Goal: Task Accomplishment & Management: Use online tool/utility

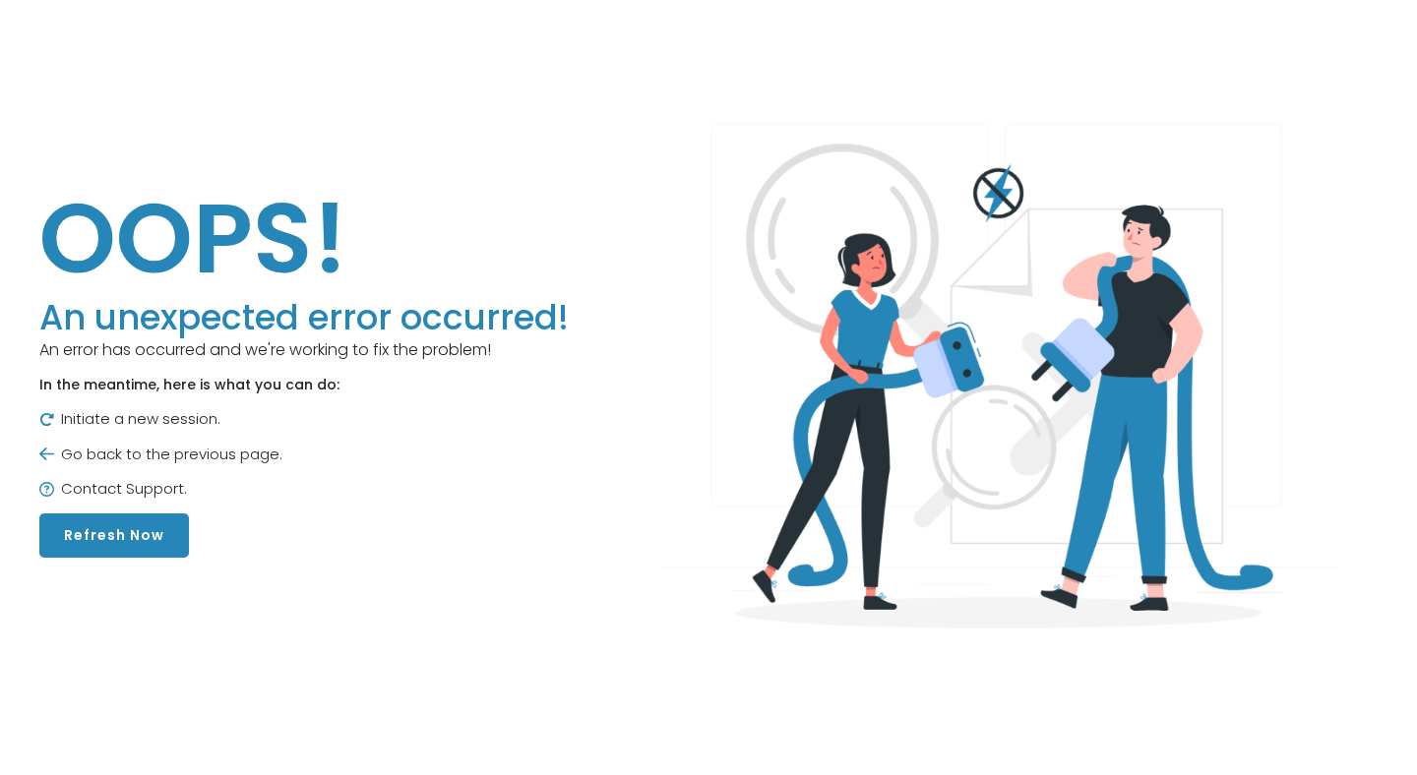
click at [104, 537] on button "Refresh Now" at bounding box center [114, 536] width 150 height 44
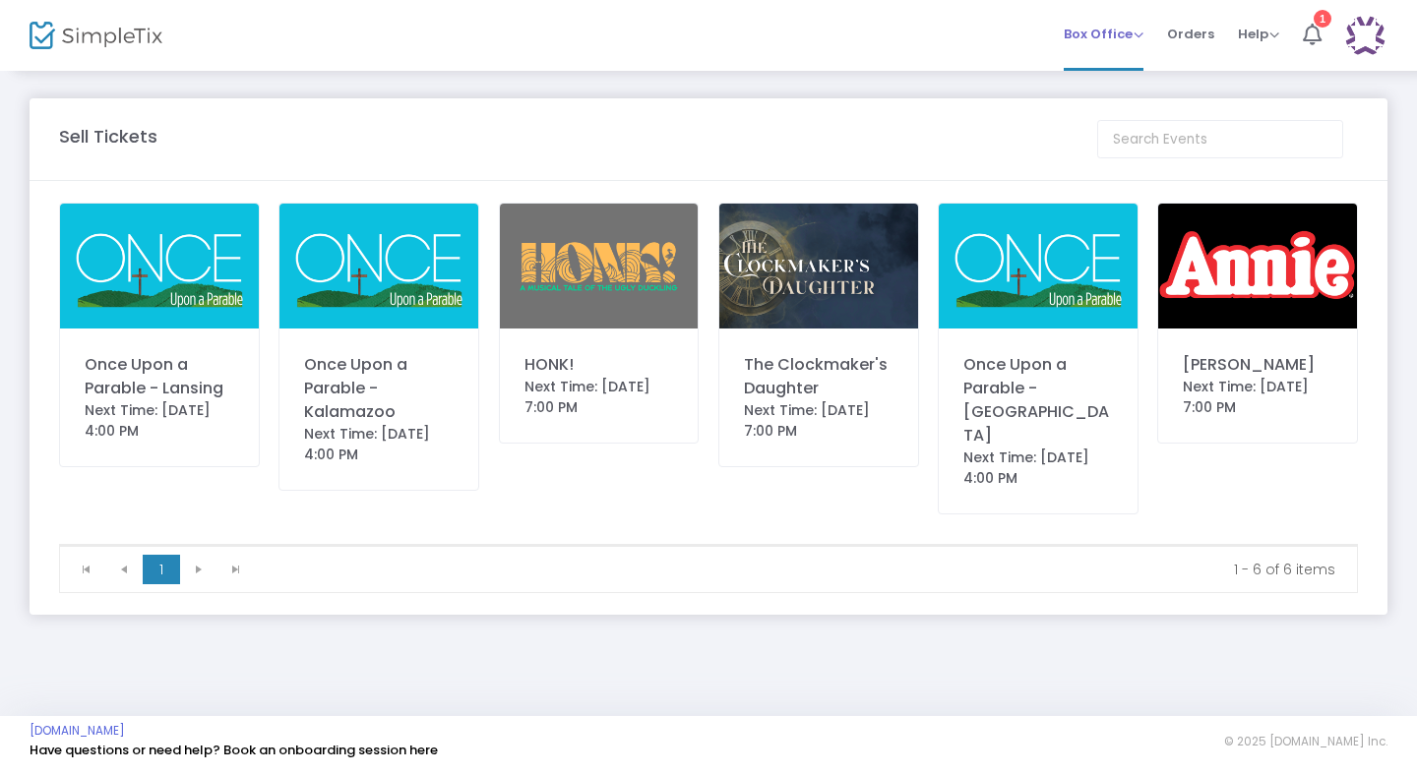
click at [1141, 35] on span "Box Office" at bounding box center [1104, 34] width 80 height 19
click at [1139, 66] on li "Sell Tickets" at bounding box center [1134, 66] width 141 height 38
click at [629, 279] on img at bounding box center [599, 266] width 199 height 125
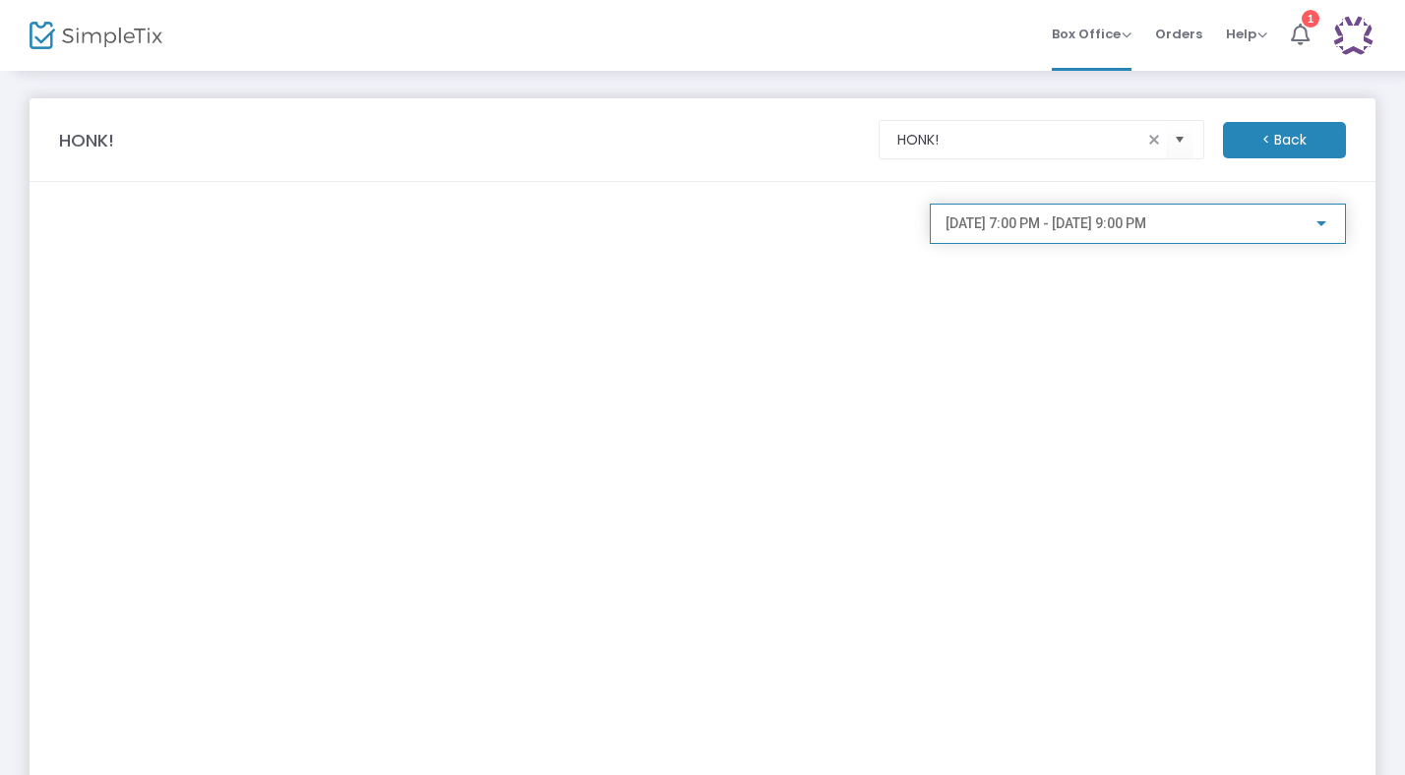
click at [1105, 227] on span "[DATE] 7:00 PM - [DATE] 9:00 PM" at bounding box center [1046, 224] width 201 height 16
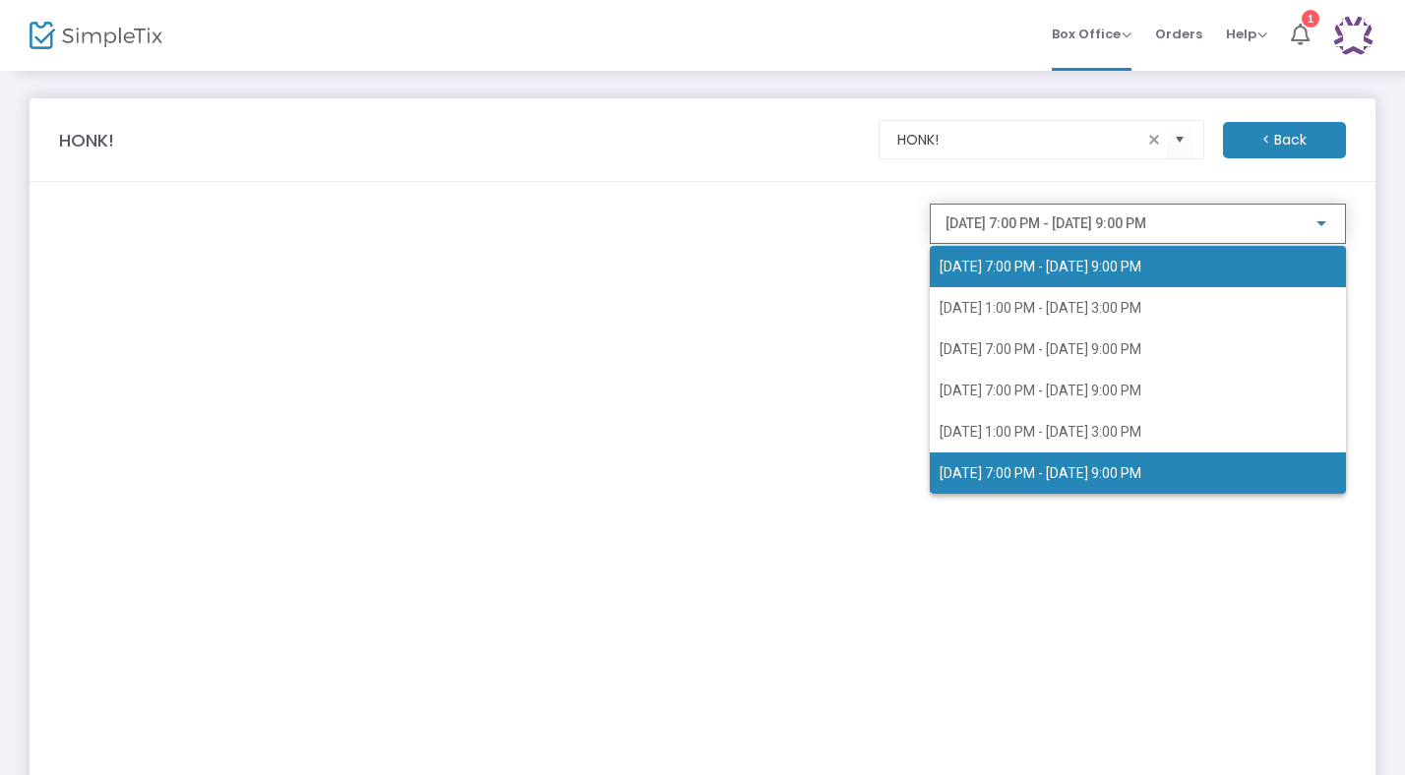
click at [1077, 270] on span "[DATE] 7:00 PM - [DATE] 9:00 PM" at bounding box center [1041, 267] width 202 height 16
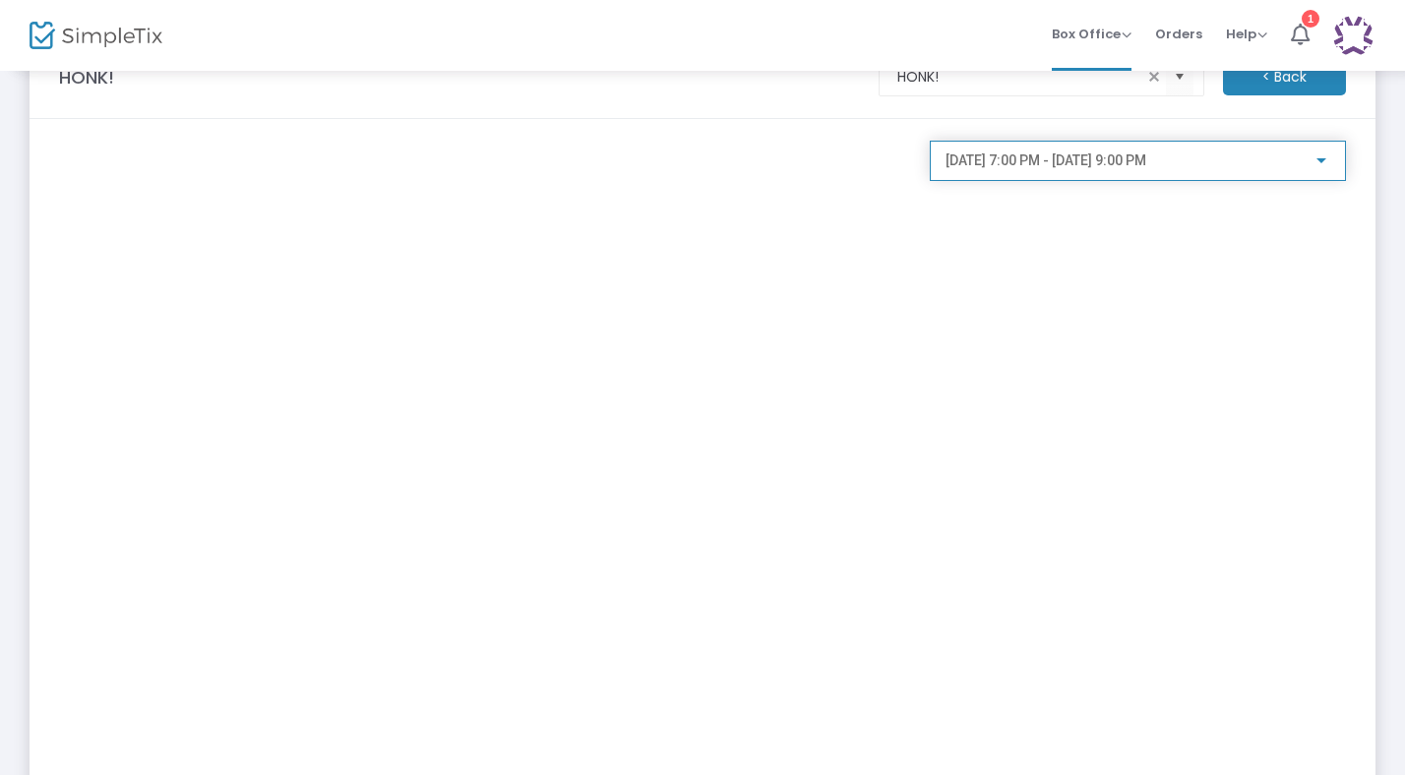
scroll to position [405, 0]
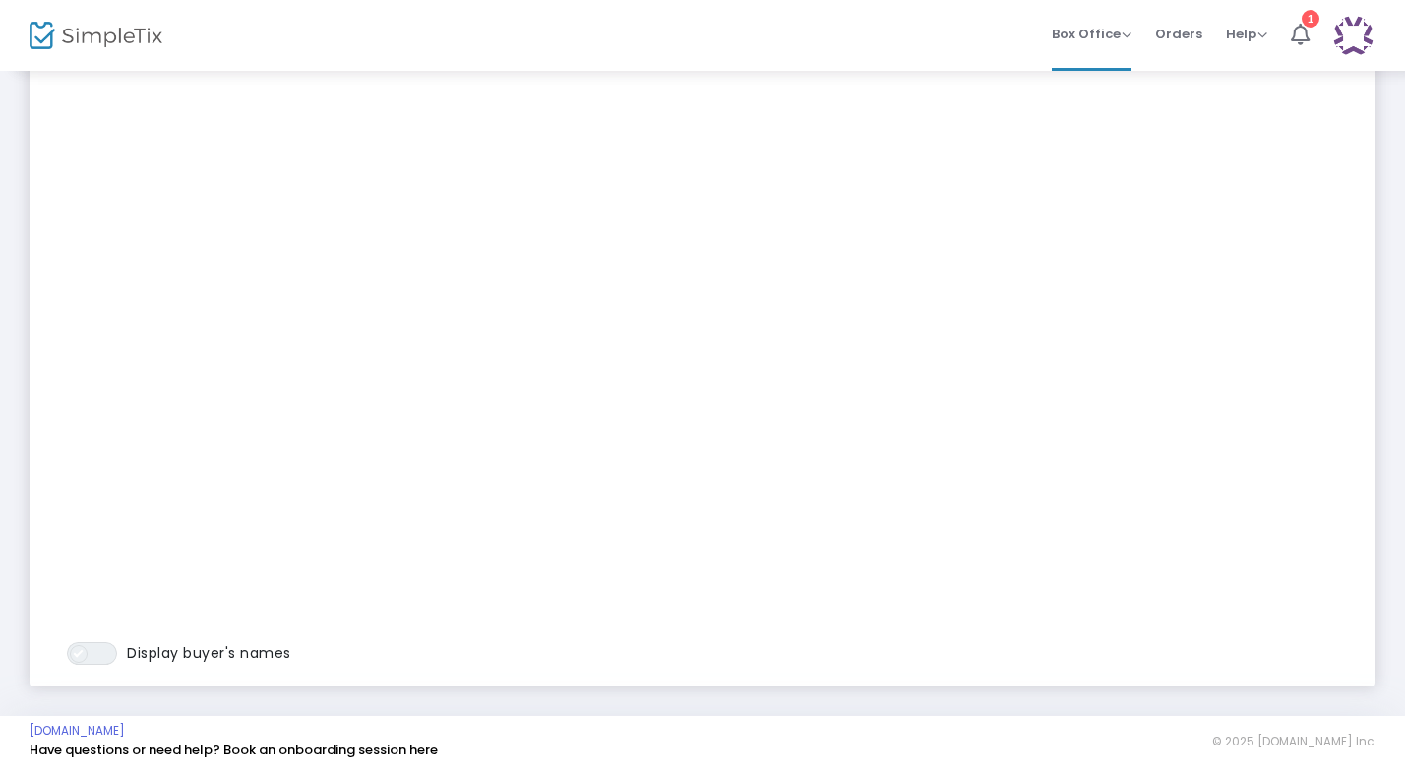
click at [105, 659] on span "ON OFF" at bounding box center [92, 654] width 50 height 23
click at [79, 654] on span "ON OFF" at bounding box center [92, 654] width 50 height 23
click at [1367, 44] on img at bounding box center [1353, 36] width 40 height 40
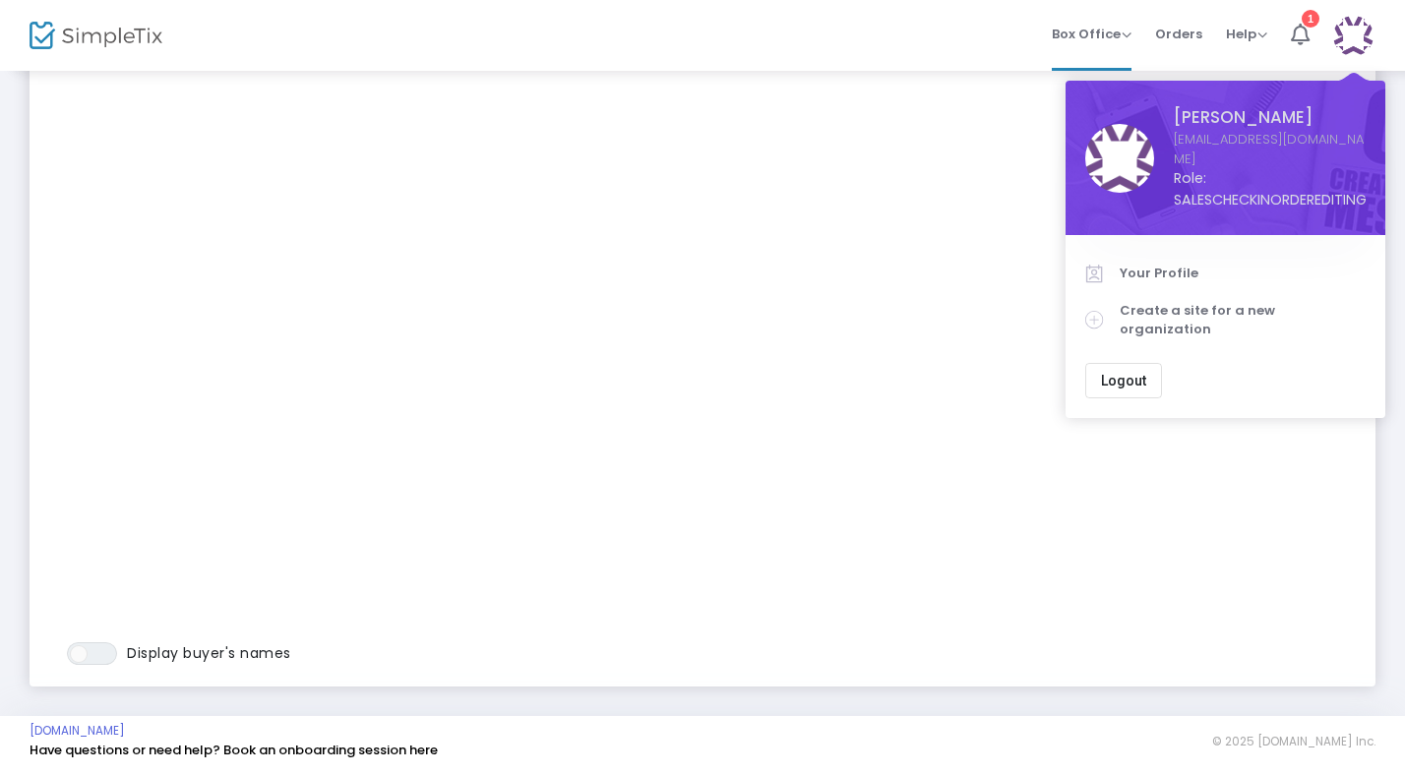
scroll to position [0, 0]
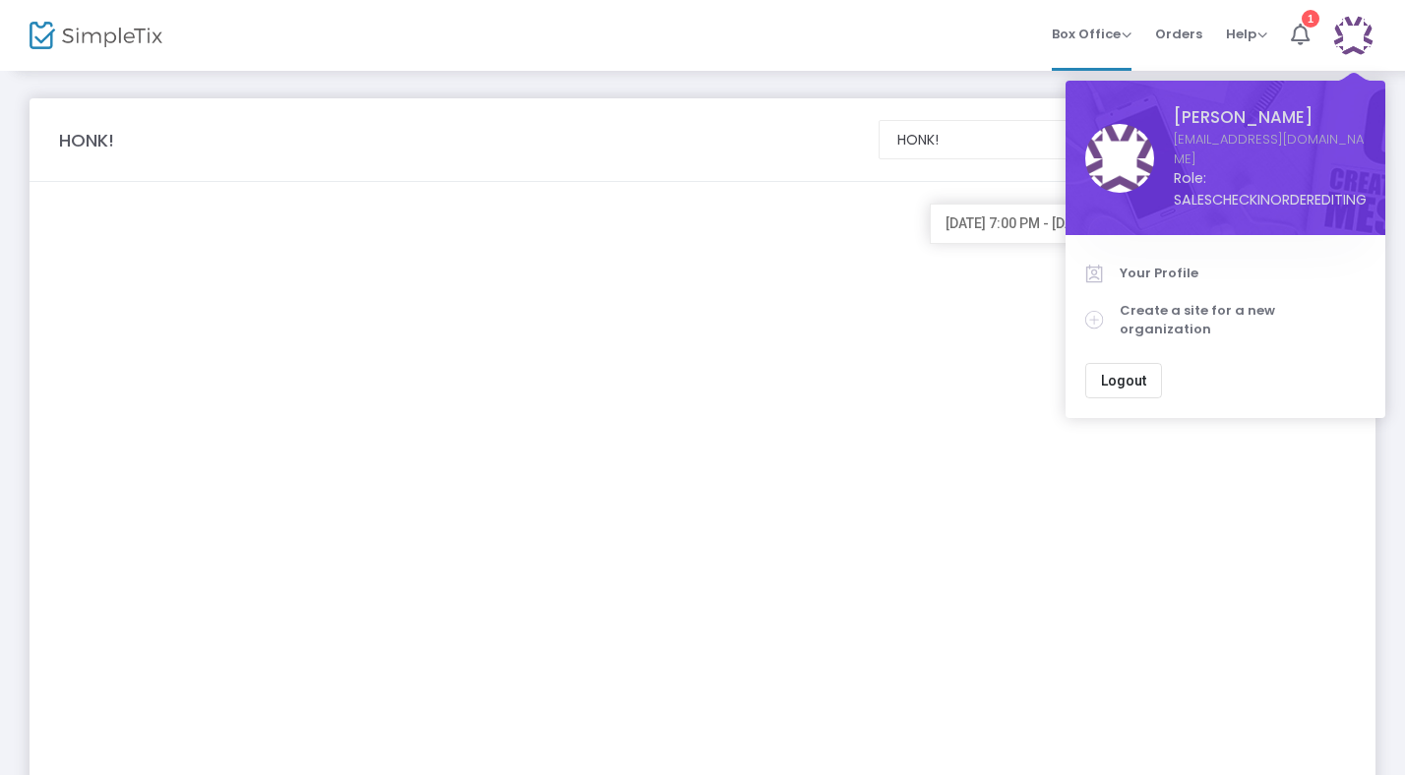
click at [1043, 495] on div "[DATE] 7:00 PM - [DATE] 9:00 PM" at bounding box center [1138, 637] width 436 height 867
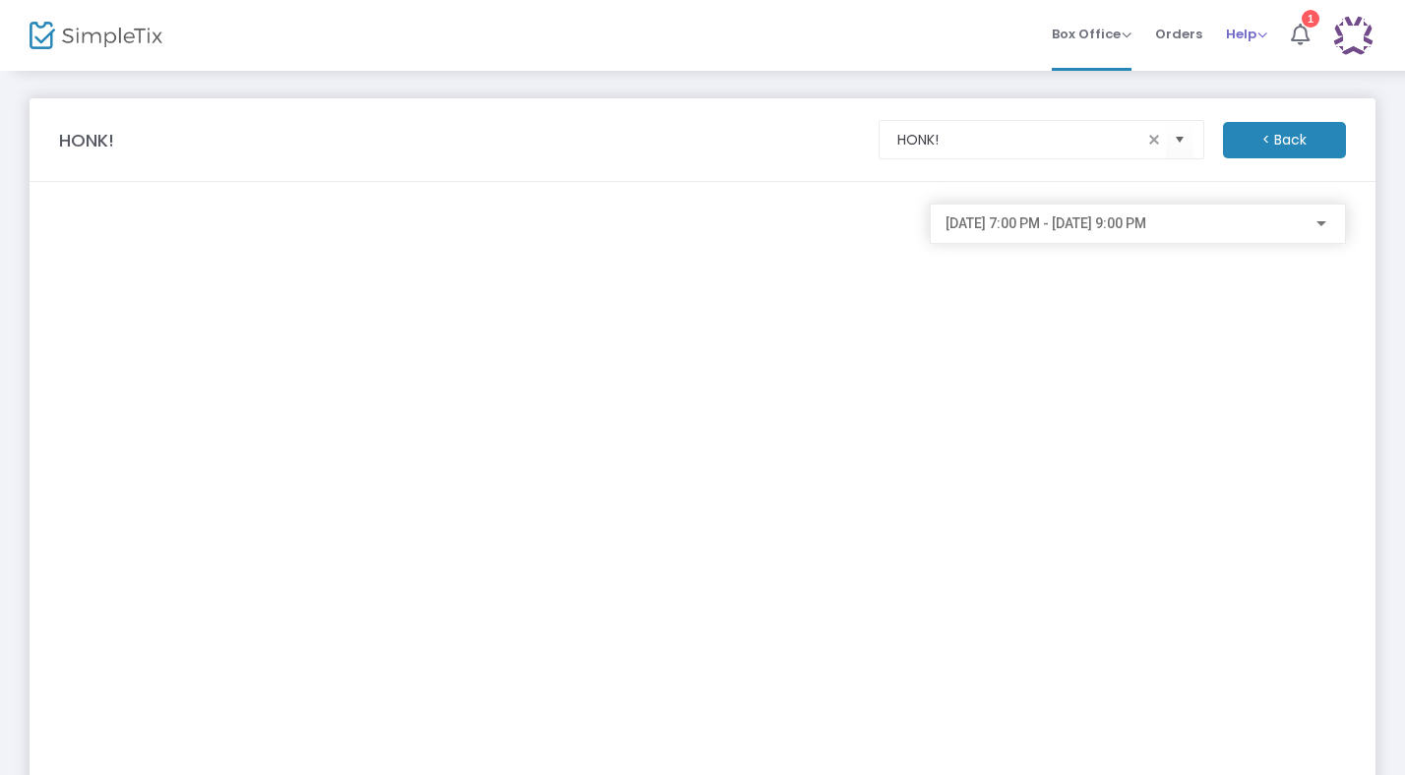
click at [1249, 30] on span "Help" at bounding box center [1246, 34] width 41 height 19
